Goal: Task Accomplishment & Management: Use online tool/utility

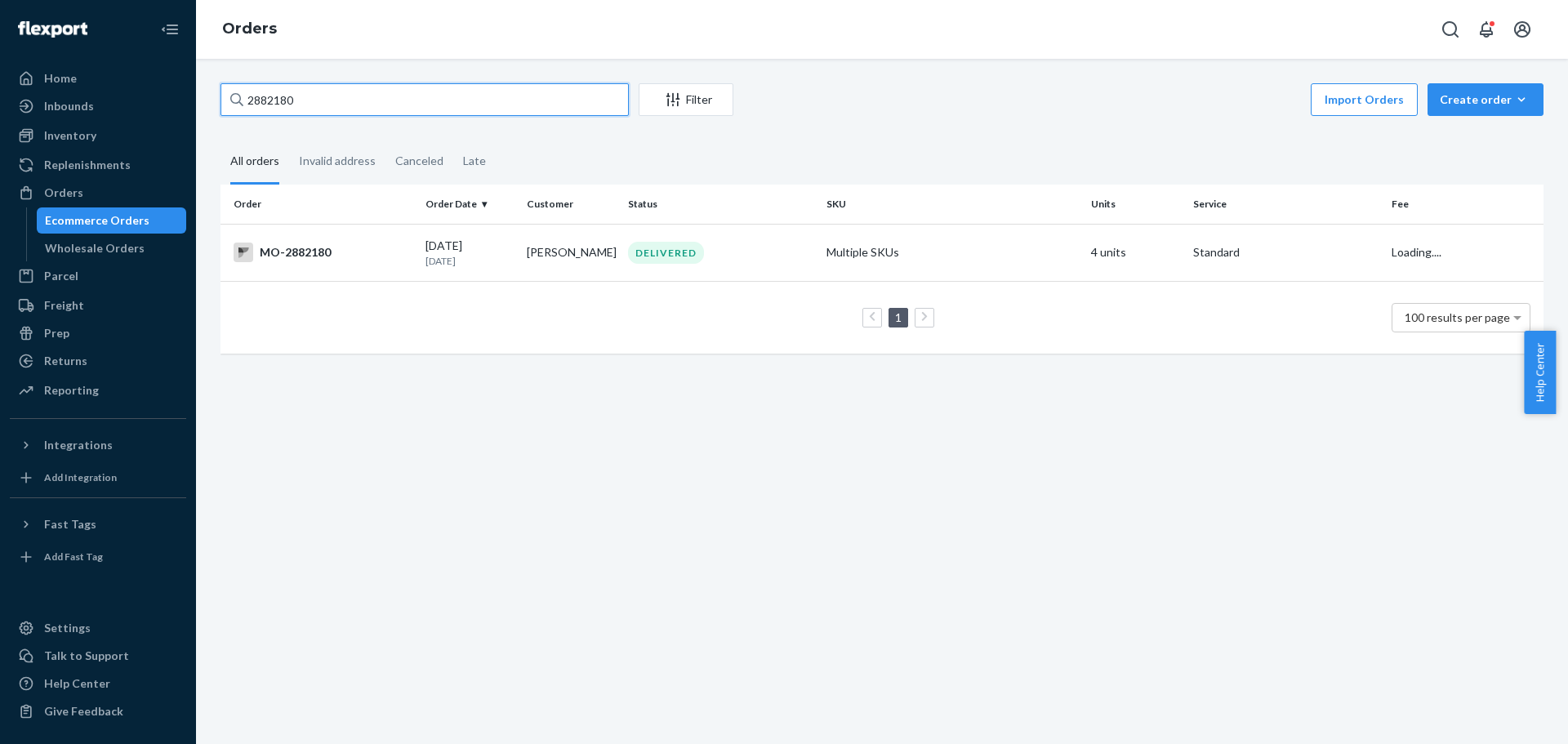
click at [330, 99] on input "2882180" at bounding box center [425, 99] width 408 height 33
click at [284, 89] on input "Cindy Sanders" at bounding box center [425, 99] width 408 height 33
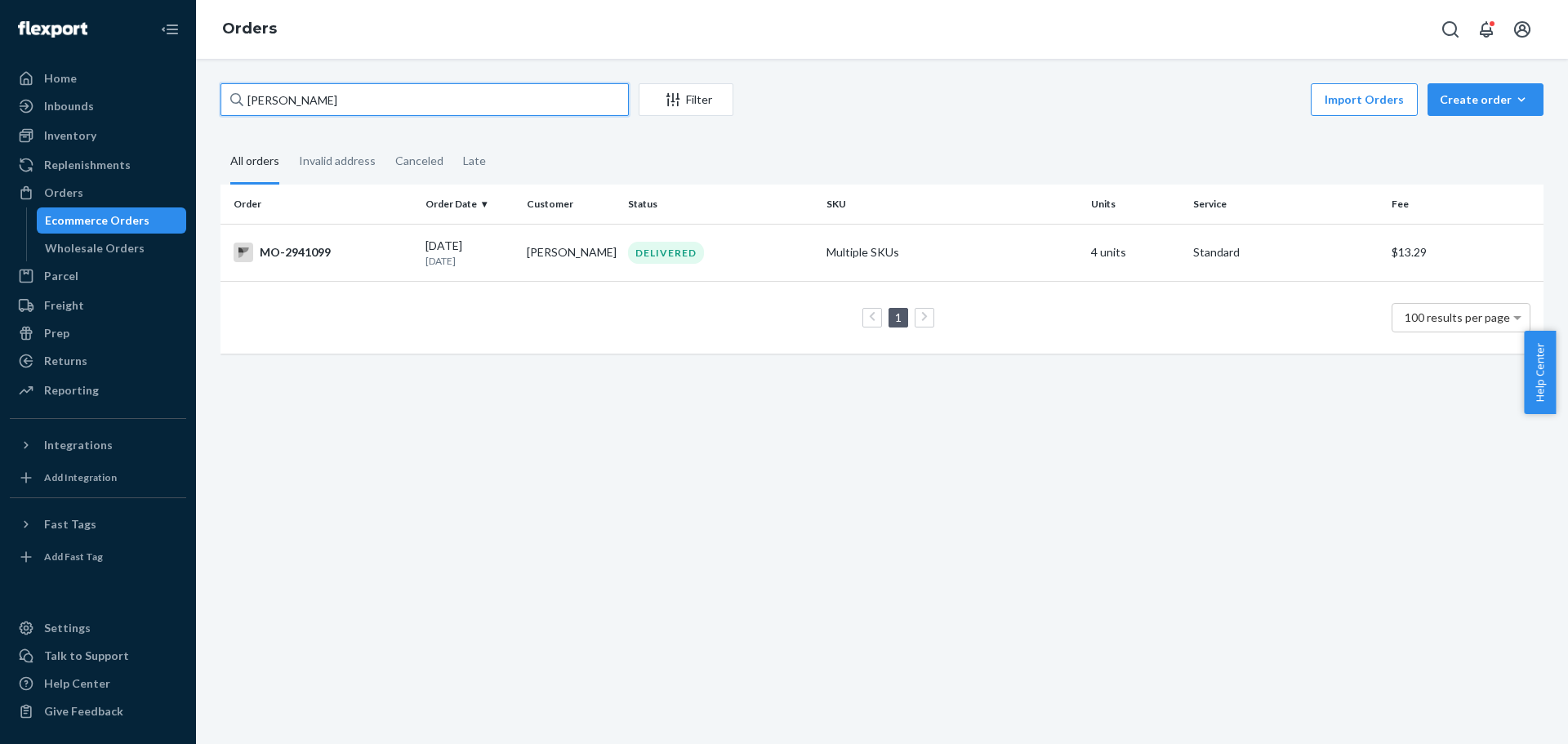
paste input "2895270"
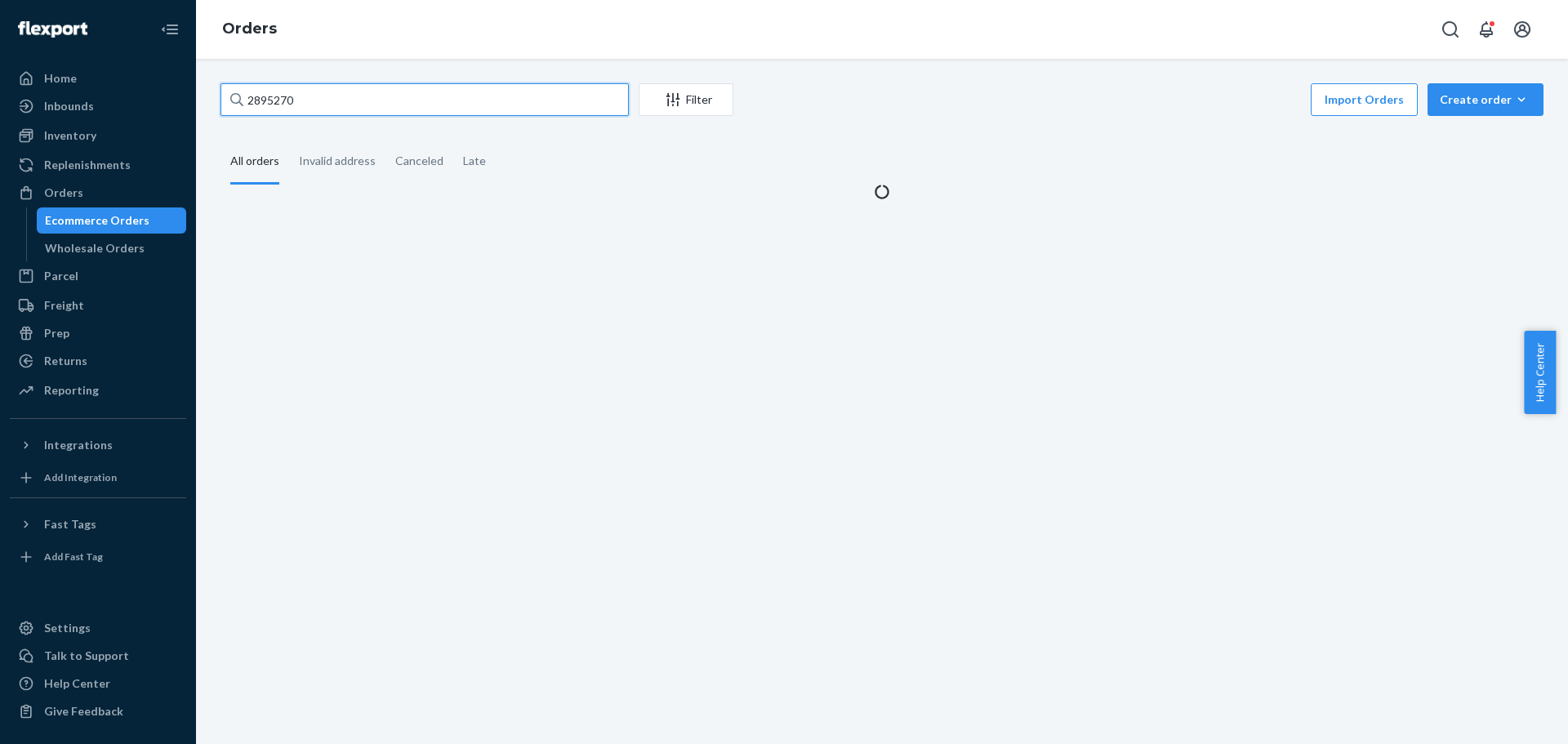
click at [264, 100] on input "2895270" at bounding box center [425, 99] width 408 height 33
click at [326, 100] on input "2895270" at bounding box center [425, 99] width 408 height 33
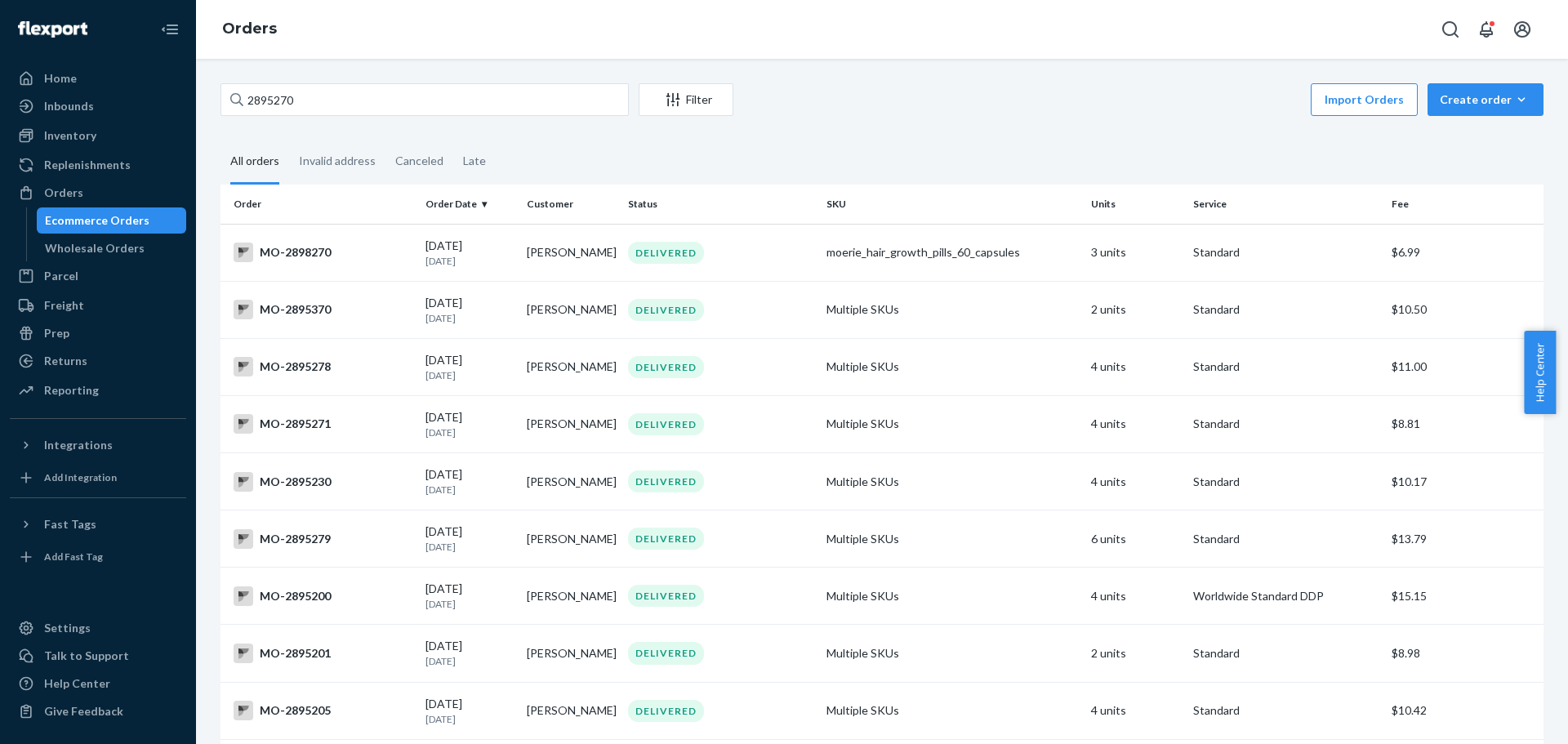
click at [1006, 55] on div "Orders" at bounding box center [882, 29] width 1372 height 59
click at [438, 91] on input "2895270" at bounding box center [425, 99] width 408 height 33
click at [297, 107] on input "2895270" at bounding box center [425, 99] width 408 height 33
paste input "Sonia Lopez"
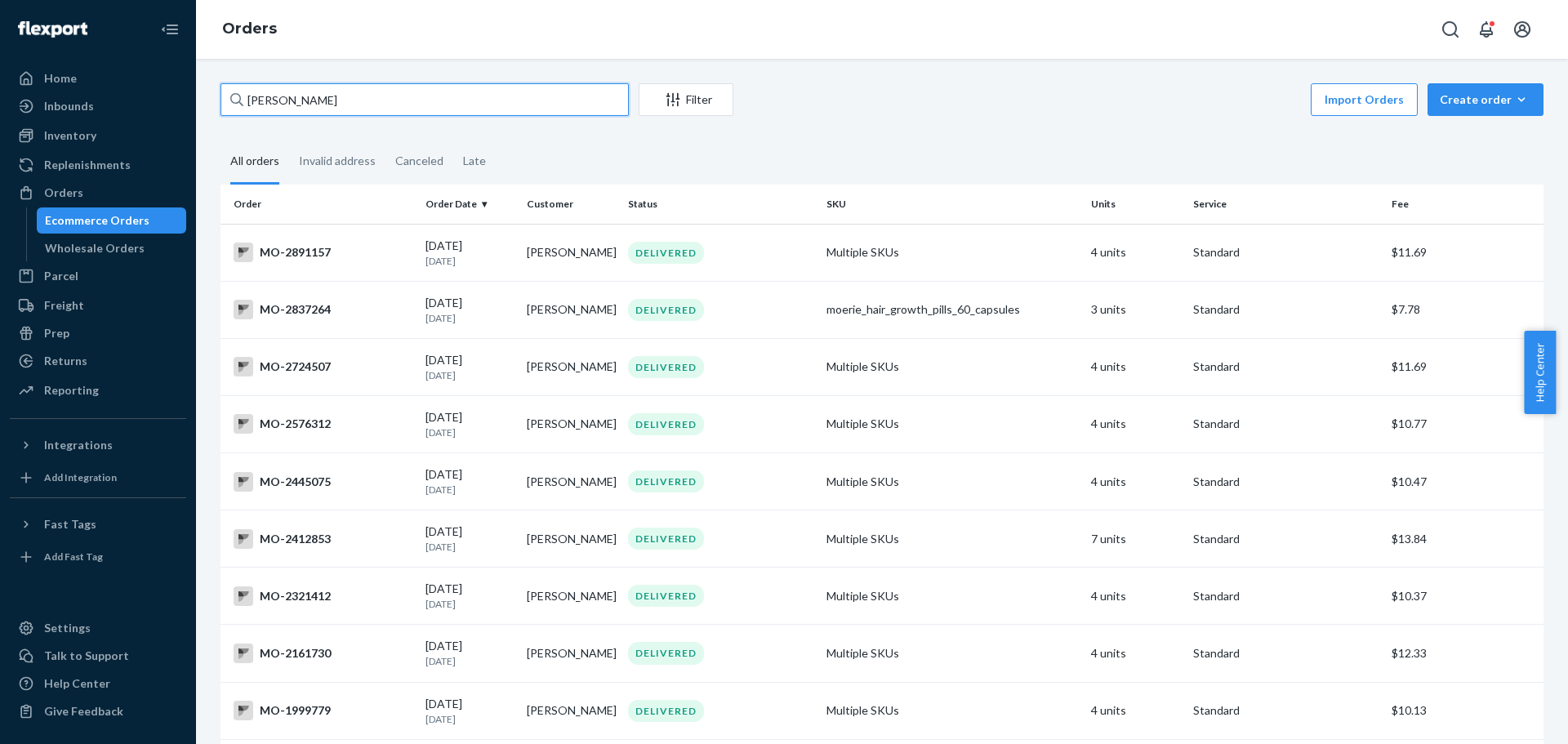
type input "Sonia Lopez"
drag, startPoint x: 910, startPoint y: 243, endPoint x: 887, endPoint y: 243, distance: 22.9
click at [911, 243] on td "Multiple SKUs" at bounding box center [952, 252] width 265 height 57
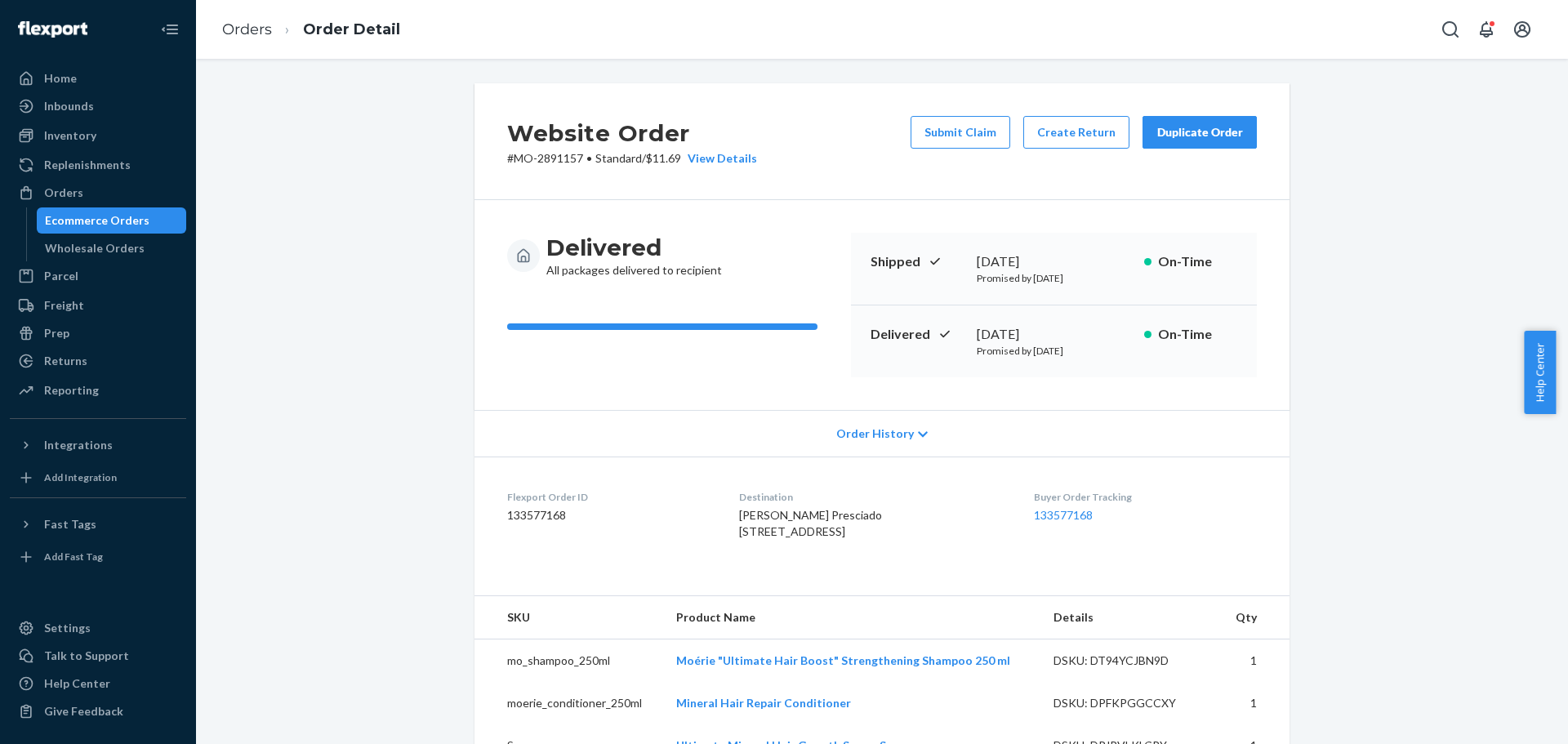
scroll to position [82, 0]
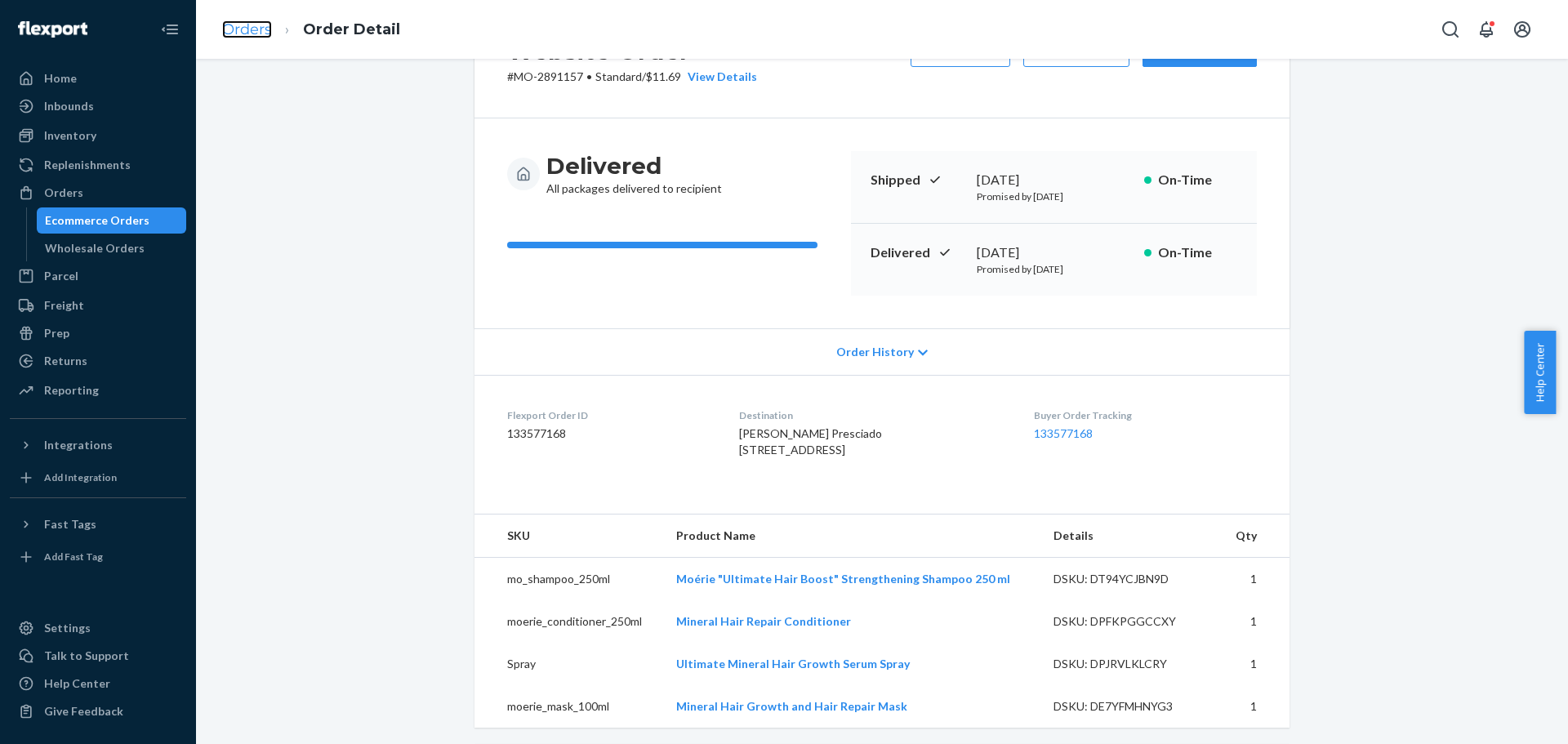
click at [239, 33] on link "Orders" at bounding box center [247, 29] width 50 height 18
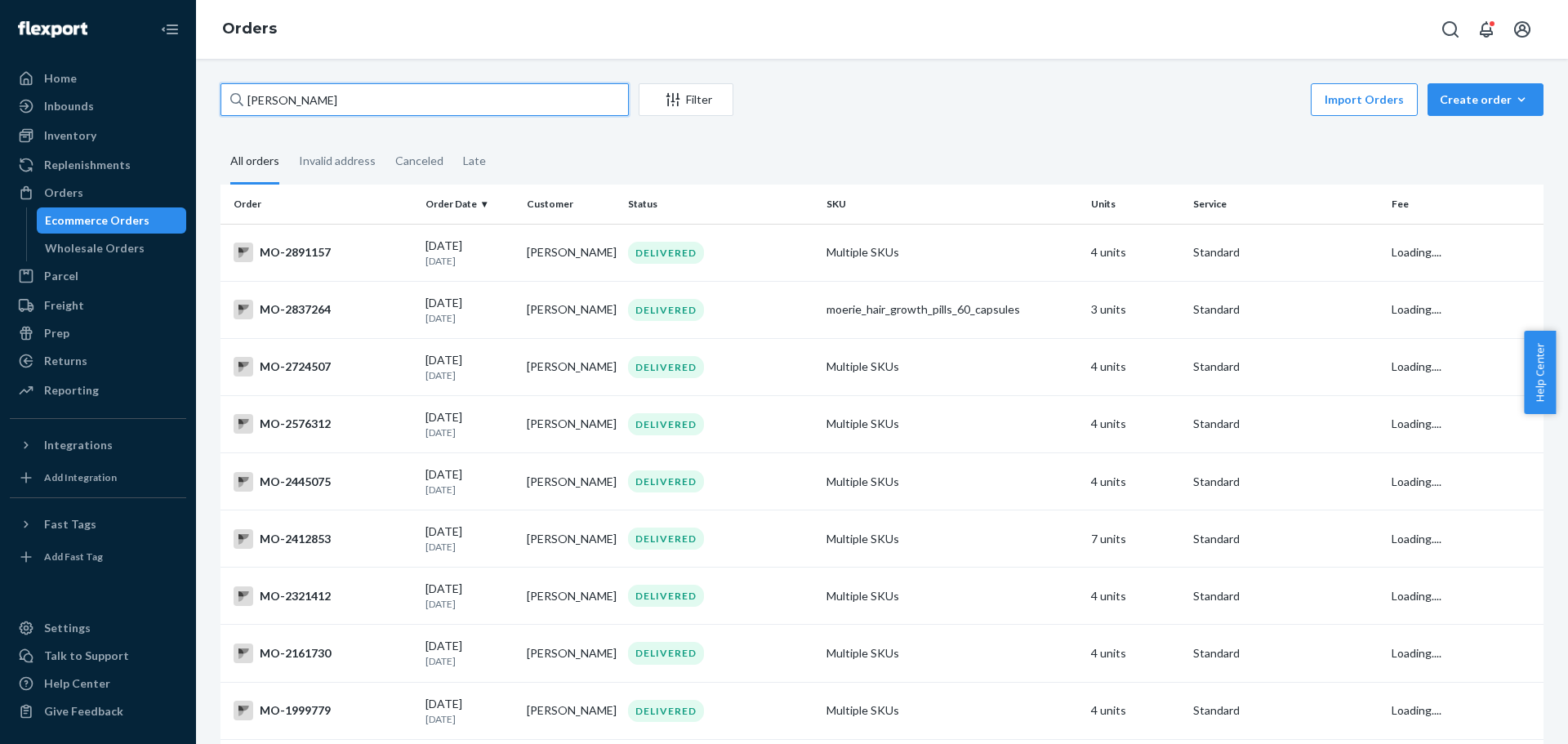
click at [274, 107] on input "Sonia Lopez" at bounding box center [425, 99] width 408 height 33
paste input "2895270"
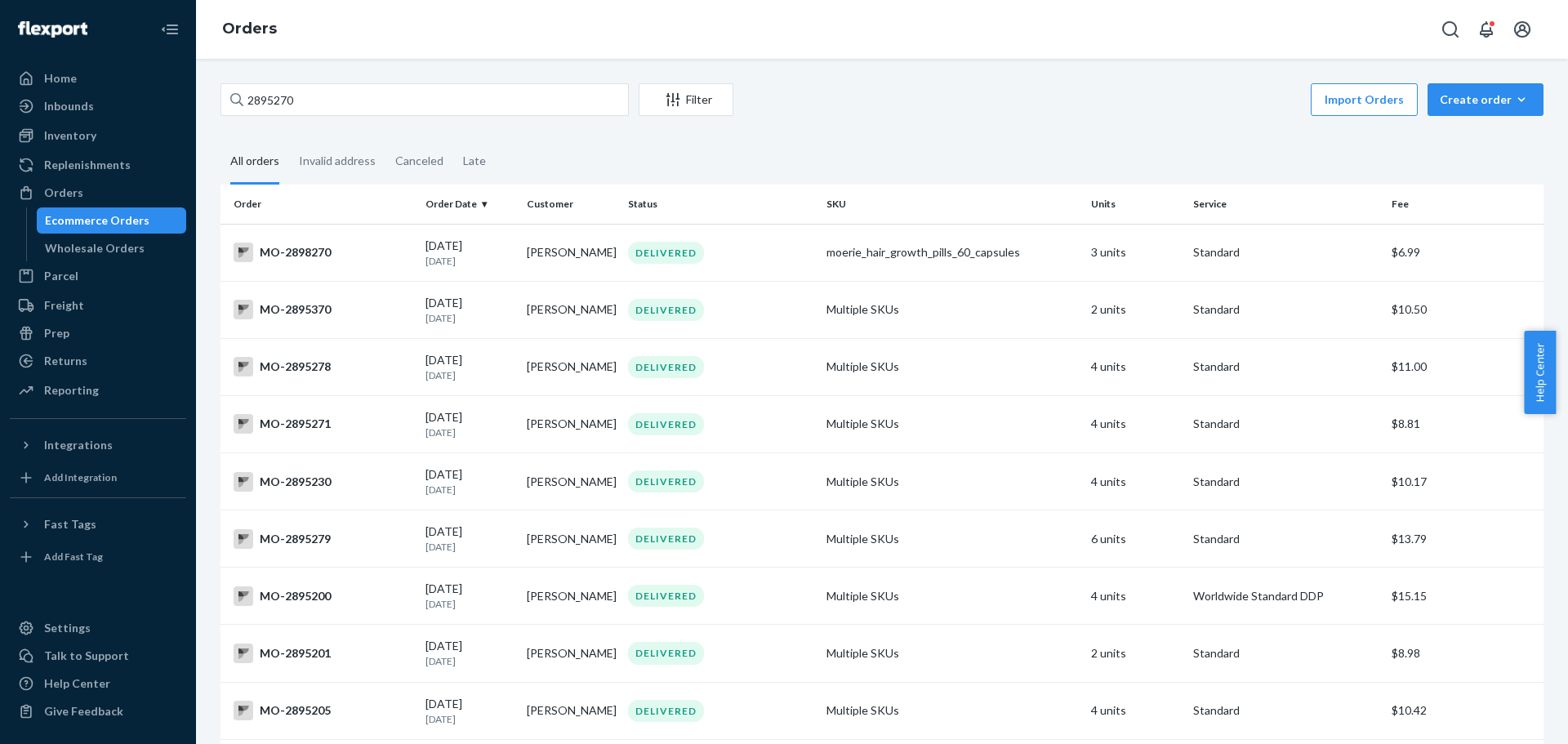
click at [966, 106] on div "Import Orders Create order Ecommerce order Removal order" at bounding box center [1143, 101] width 801 height 37
click at [310, 101] on input "2895270" at bounding box center [425, 99] width 408 height 33
paste input "2837264"
click at [310, 101] on input "2895270" at bounding box center [425, 99] width 408 height 33
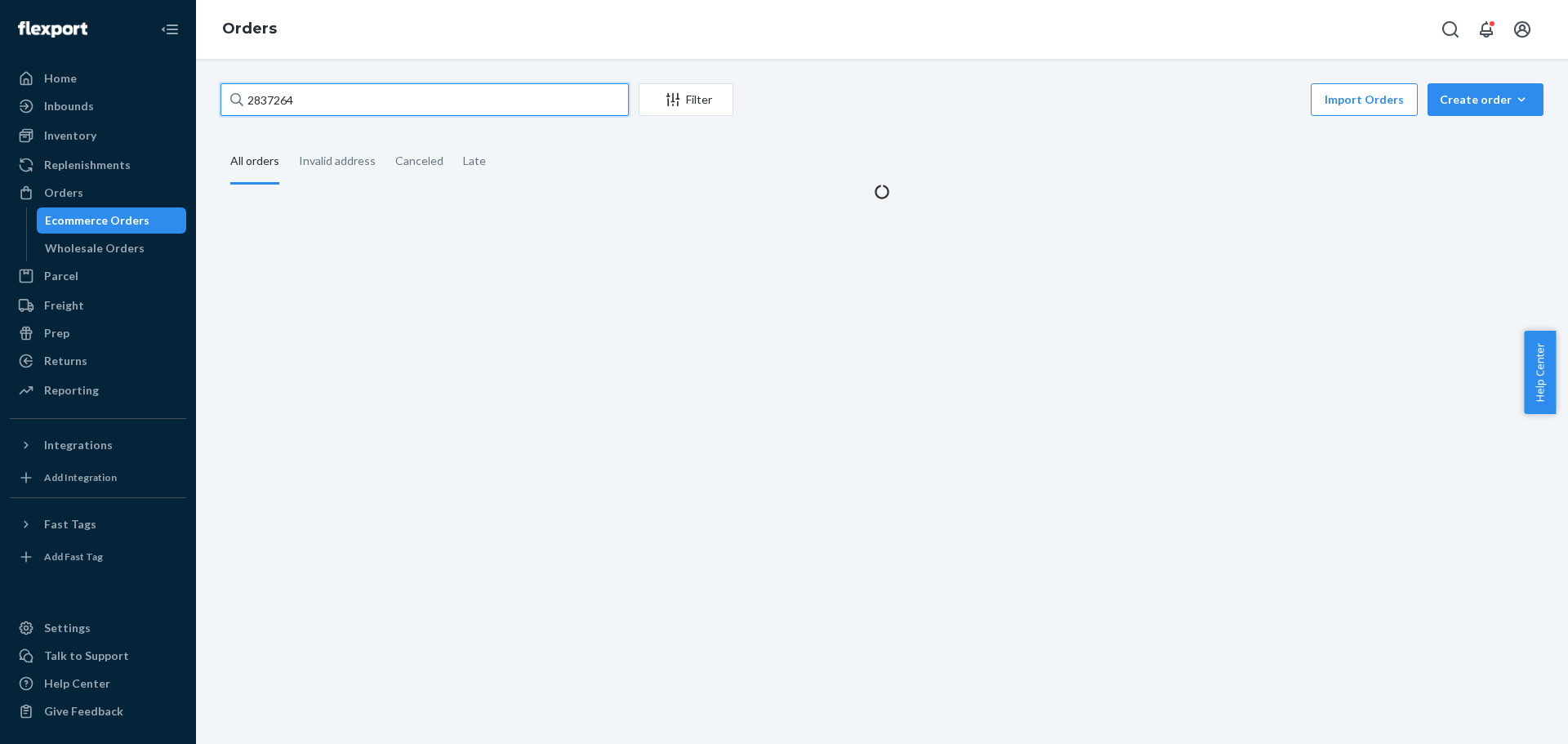
type input "2837264"
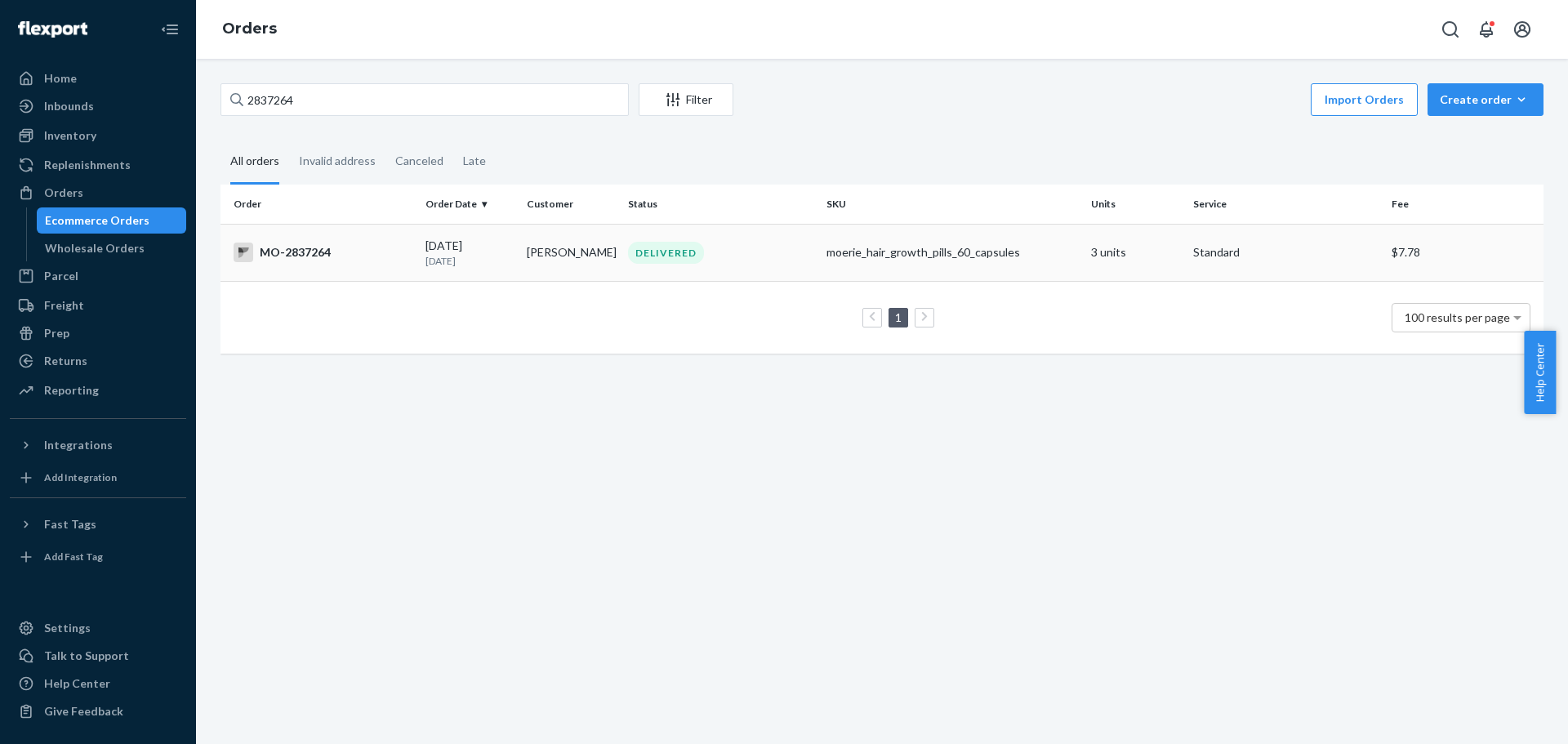
click at [530, 257] on td "Sonia Lopez" at bounding box center [570, 252] width 101 height 57
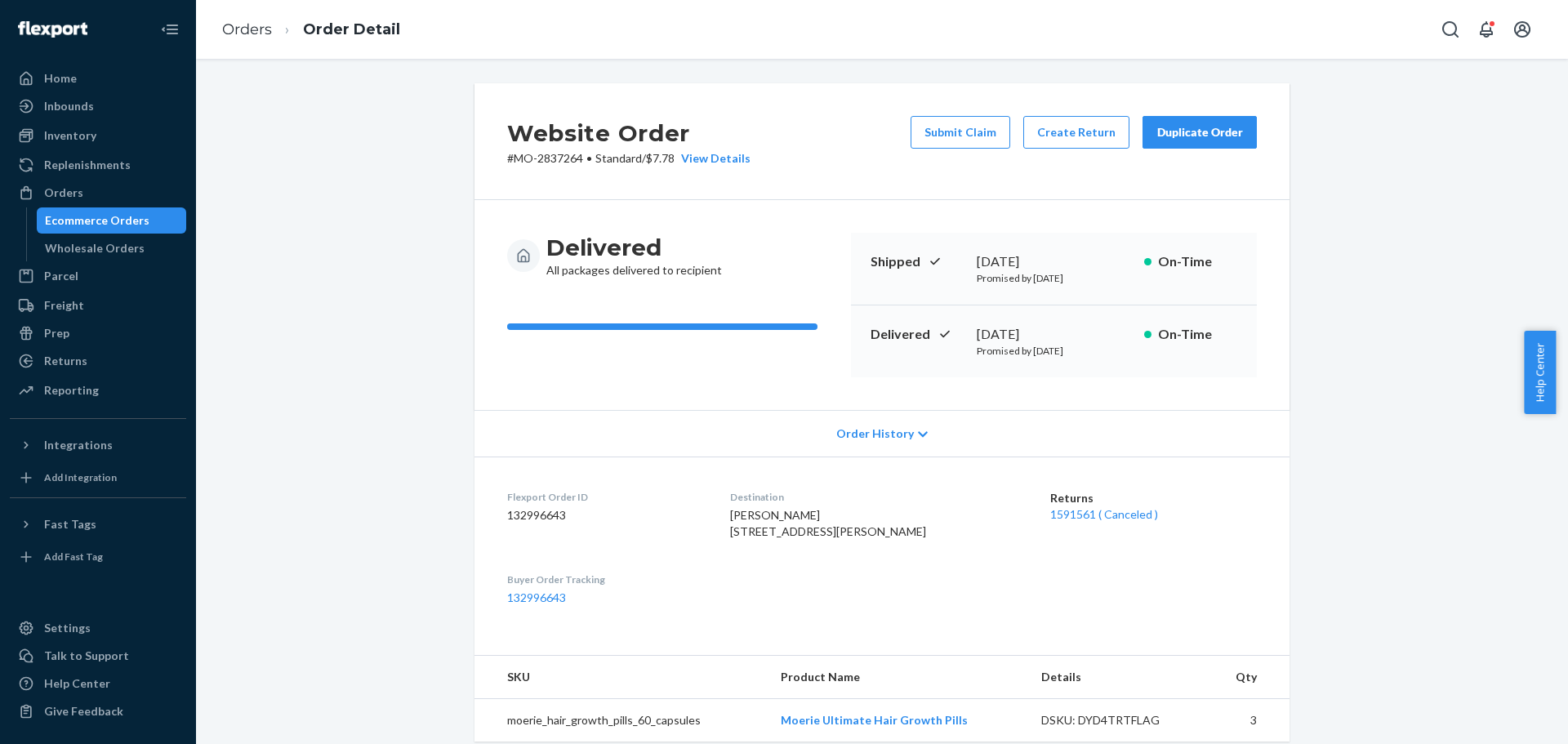
click at [418, 377] on div "Website Order # MO-2837264 • Standard / $7.78 View Details Submit Claim Create …" at bounding box center [882, 612] width 1348 height 1059
click at [1077, 135] on button "Create Return" at bounding box center [1077, 132] width 106 height 33
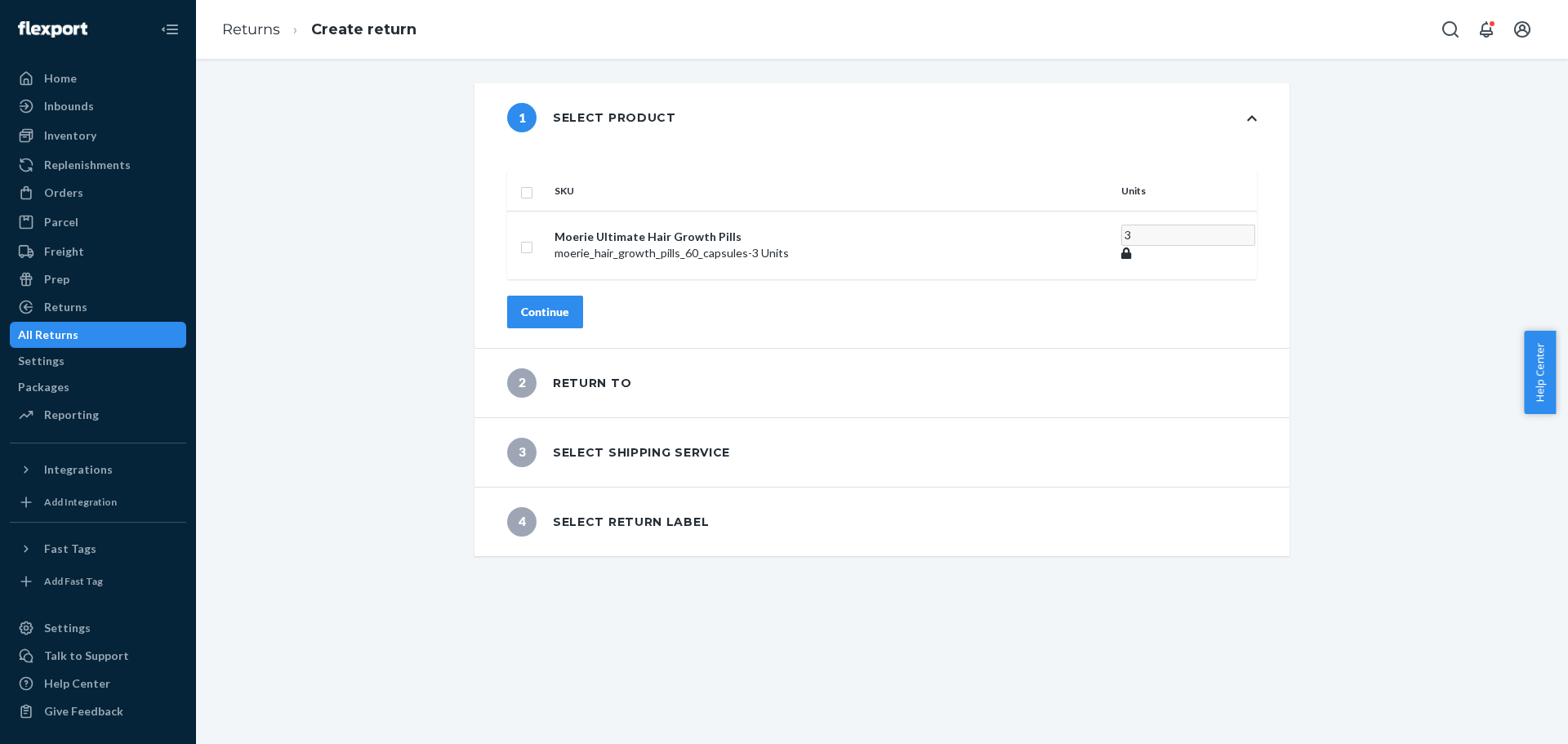
click at [533, 182] on input "checkbox" at bounding box center [526, 190] width 13 height 17
checkbox input "true"
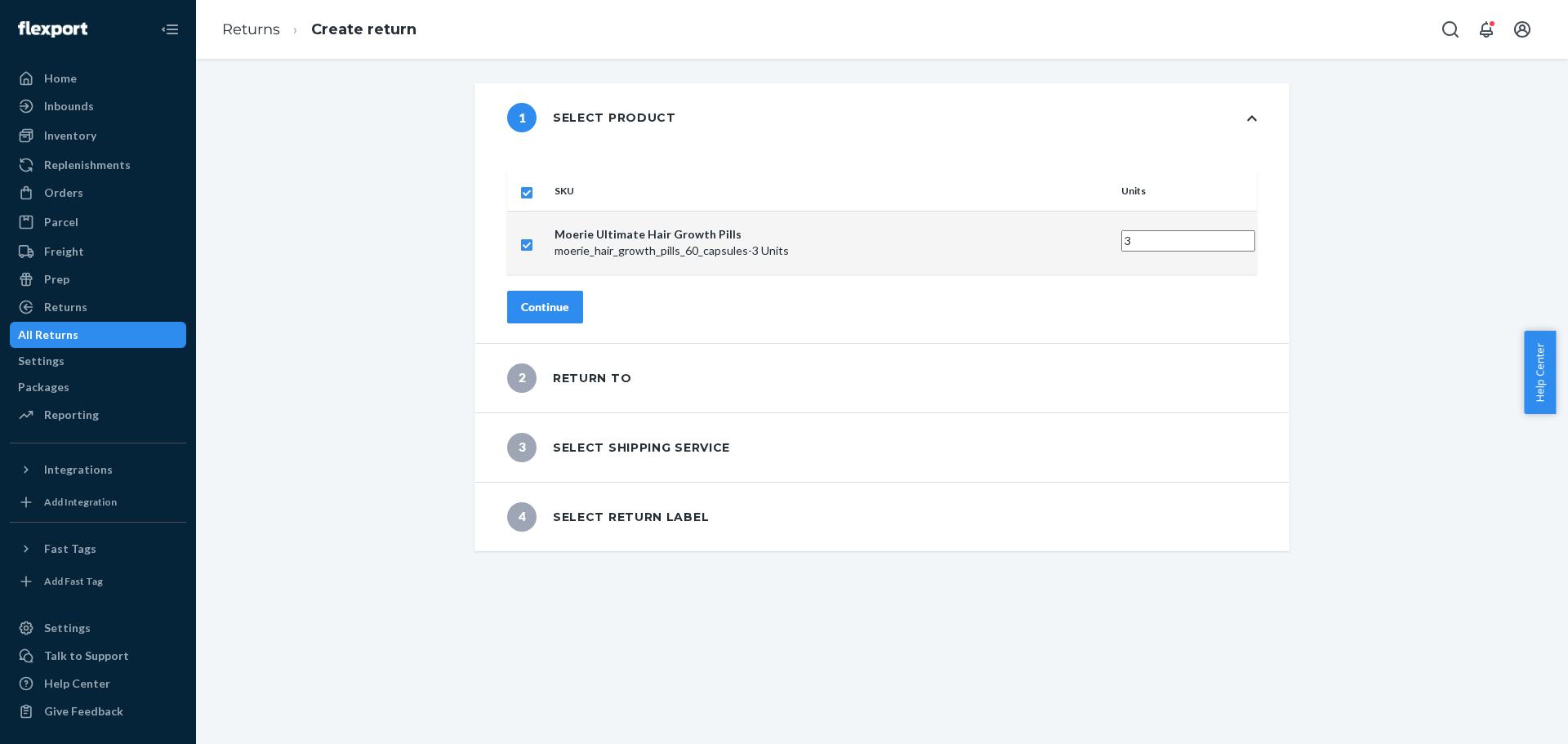
click at [558, 291] on button "Continue" at bounding box center [545, 307] width 76 height 33
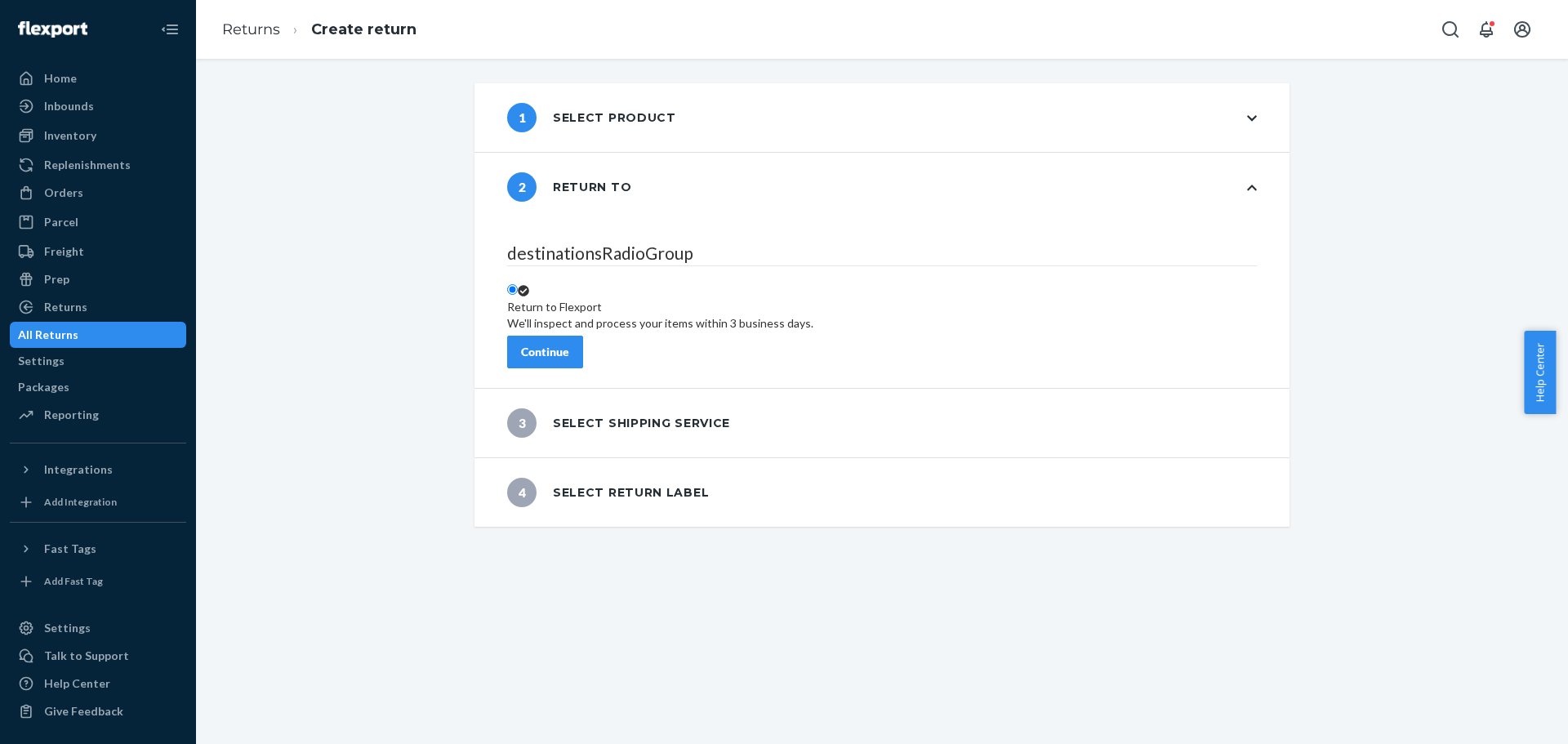
click at [575, 336] on button "Continue" at bounding box center [545, 352] width 76 height 33
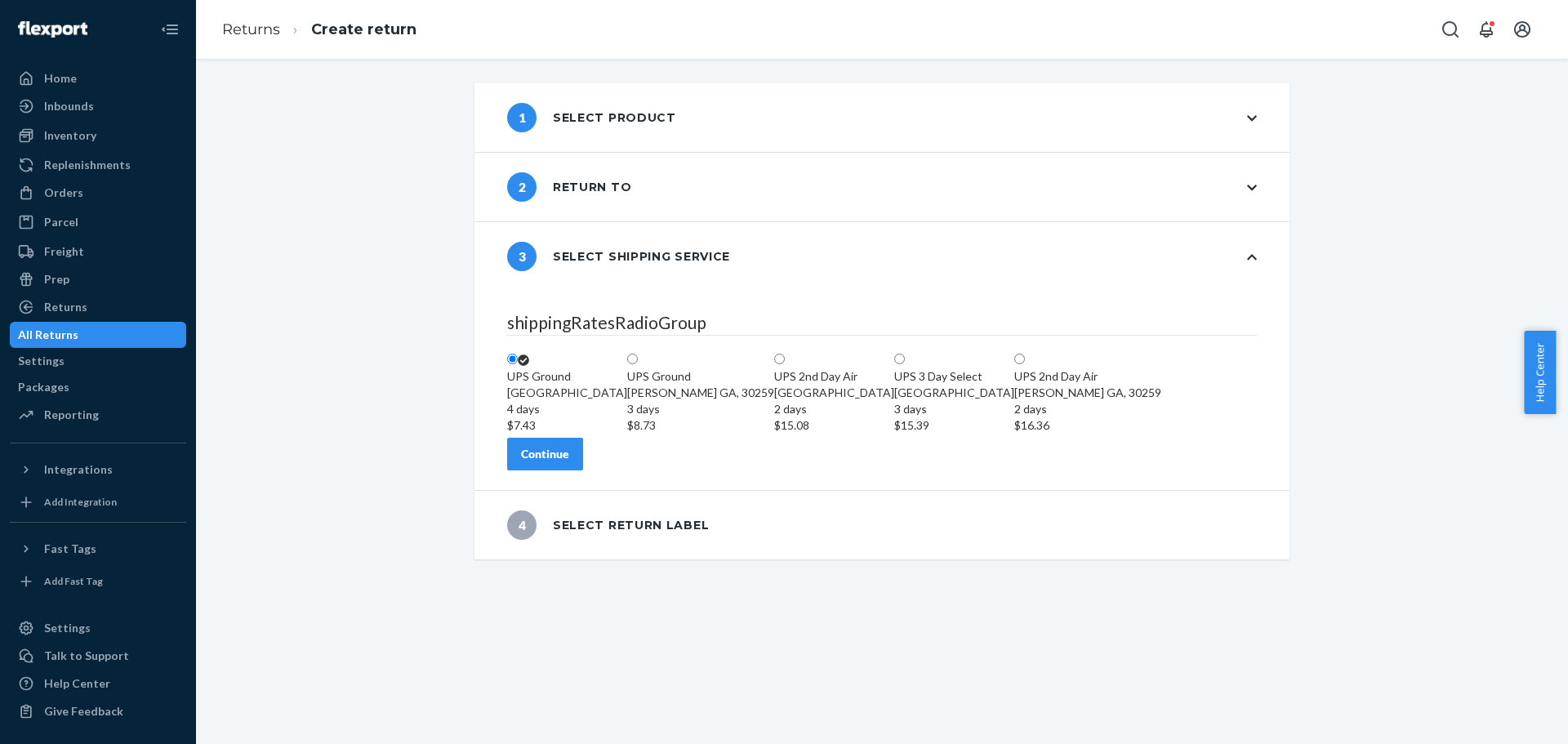
click at [1378, 124] on div "1 Select product 2 Return to 3 Select shipping service shippingRatesRadioGroup …" at bounding box center [882, 321] width 1348 height 476
click at [569, 462] on div "Continue" at bounding box center [545, 454] width 48 height 16
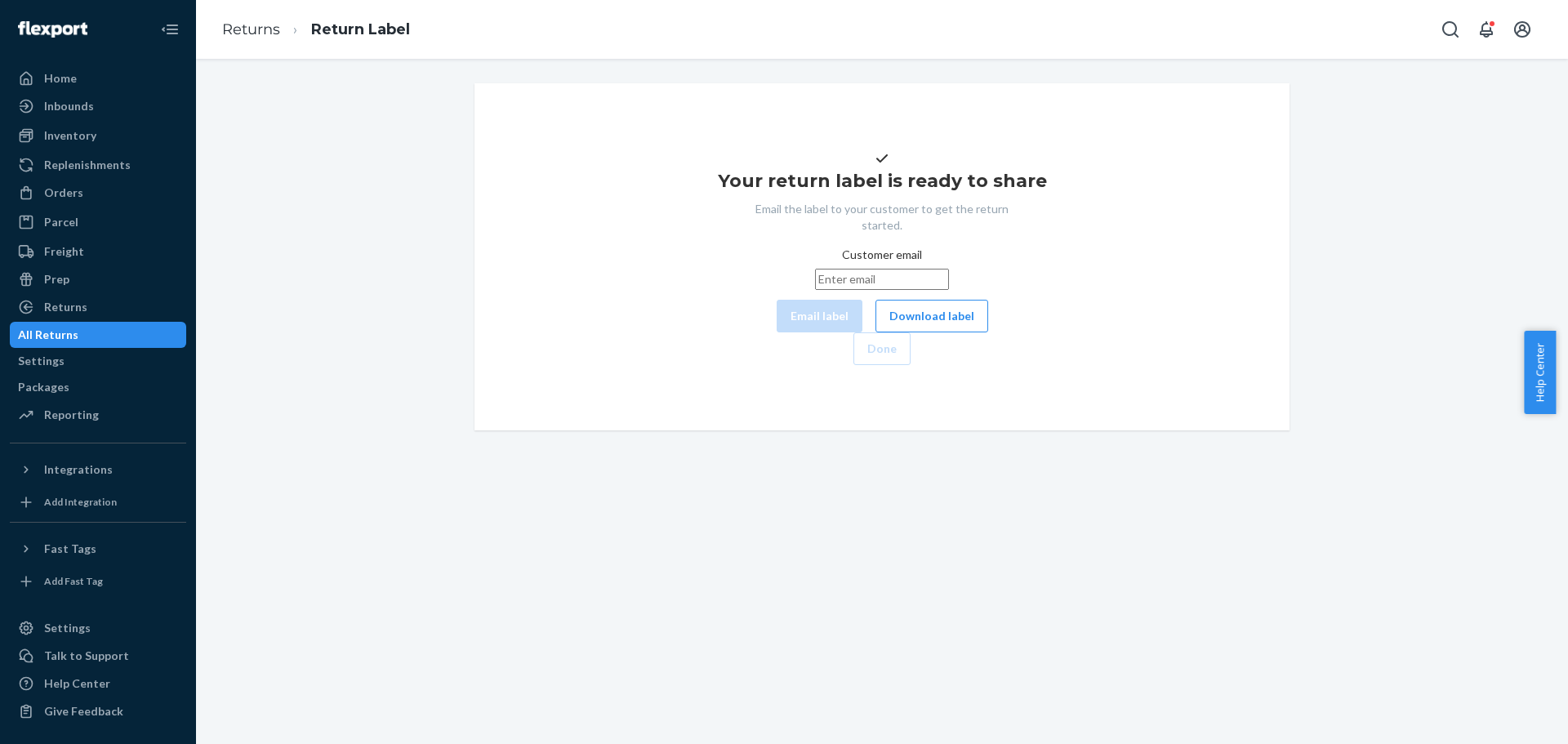
drag, startPoint x: 716, startPoint y: 142, endPoint x: 807, endPoint y: 310, distance: 190.8
click at [716, 142] on div "Your return label is ready to share Email the label to your customer to get the…" at bounding box center [882, 256] width 815 height 347
click at [876, 332] on button "Download label" at bounding box center [932, 316] width 113 height 33
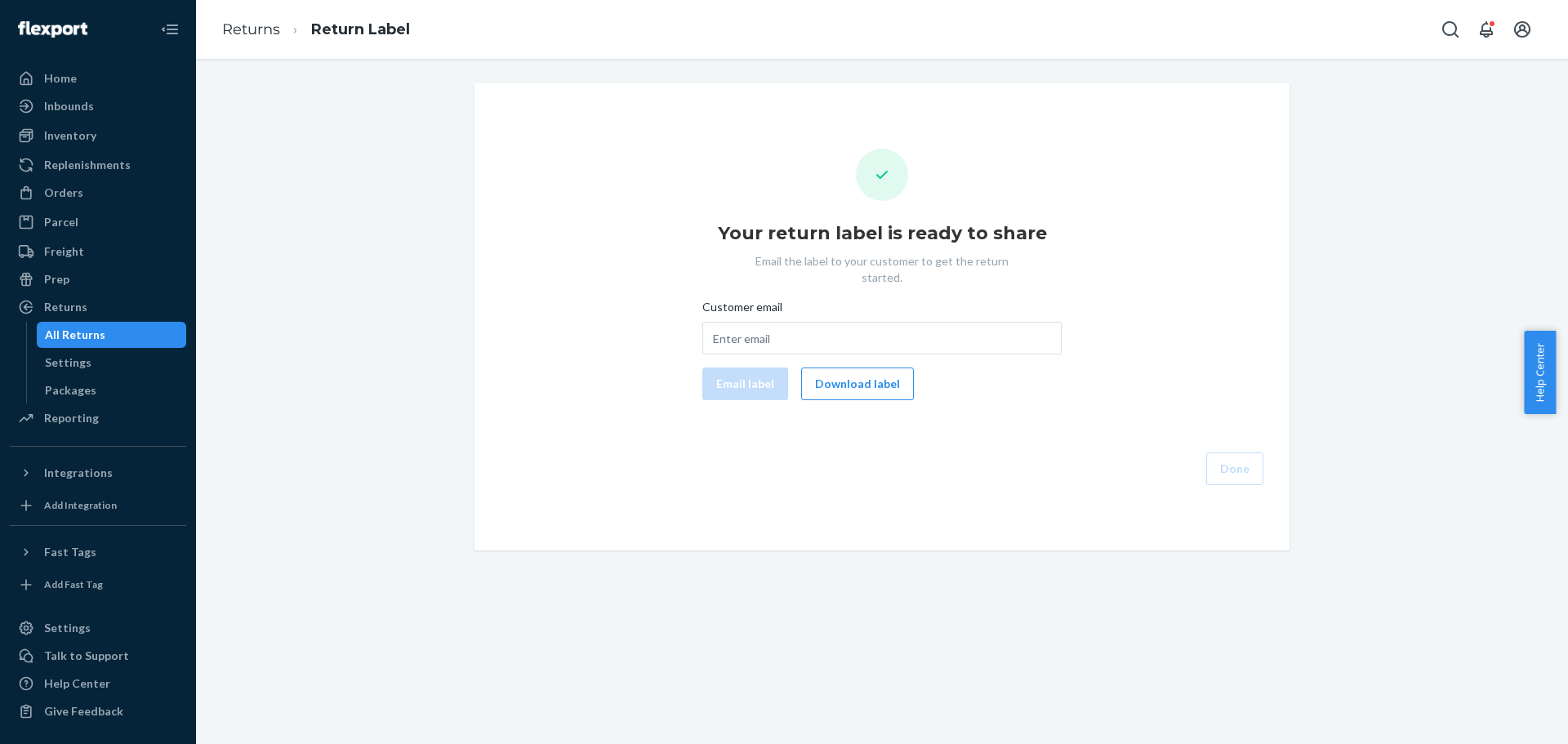
drag, startPoint x: 1471, startPoint y: 119, endPoint x: 1364, endPoint y: 140, distance: 108.9
click at [1471, 119] on div "Your return label is ready to share Email the label to your customer to get the…" at bounding box center [882, 316] width 1348 height 467
